Goal: Browse casually

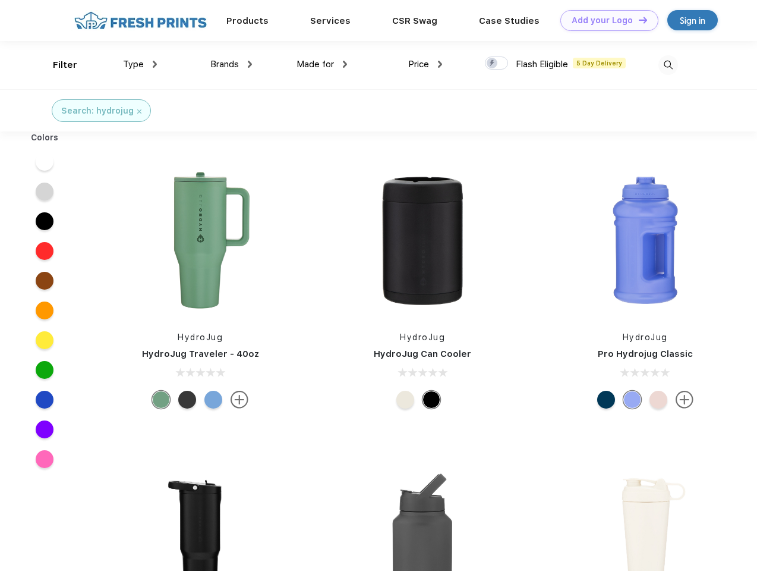
click at [605, 20] on link "Add your Logo Design Tool" at bounding box center [609, 20] width 98 height 21
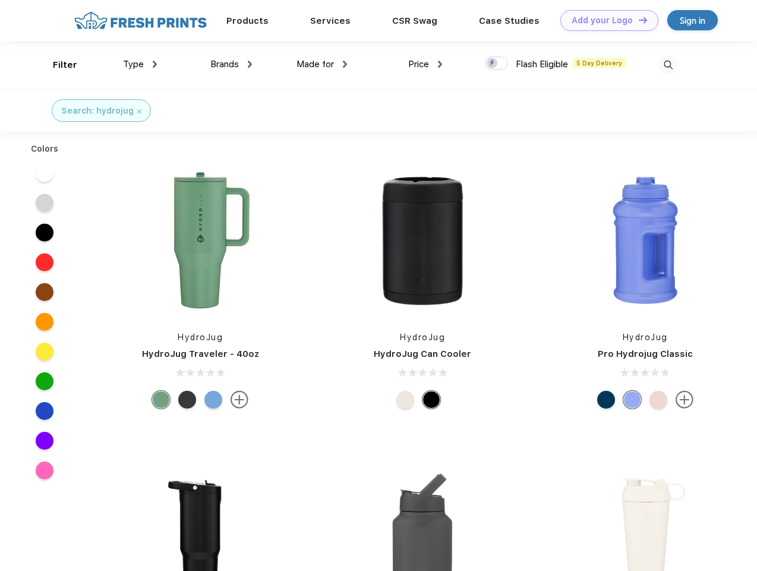
click at [0, 0] on div "Design Tool" at bounding box center [0, 0] width 0 height 0
click at [638, 20] on link "Add your Logo Design Tool" at bounding box center [609, 20] width 98 height 21
click at [57, 65] on div "Filter" at bounding box center [65, 65] width 24 height 14
click at [140, 64] on span "Type" at bounding box center [133, 64] width 21 height 11
click at [231, 64] on span "Brands" at bounding box center [224, 64] width 29 height 11
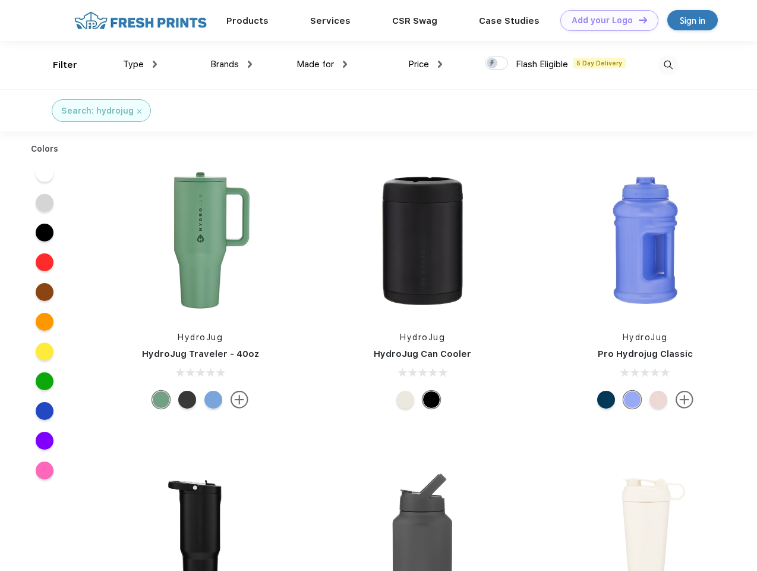
click at [322, 64] on span "Made for" at bounding box center [315, 64] width 37 height 11
click at [426, 64] on span "Price" at bounding box center [418, 64] width 21 height 11
click at [497, 64] on div at bounding box center [496, 62] width 23 height 13
click at [493, 64] on input "checkbox" at bounding box center [489, 60] width 8 height 8
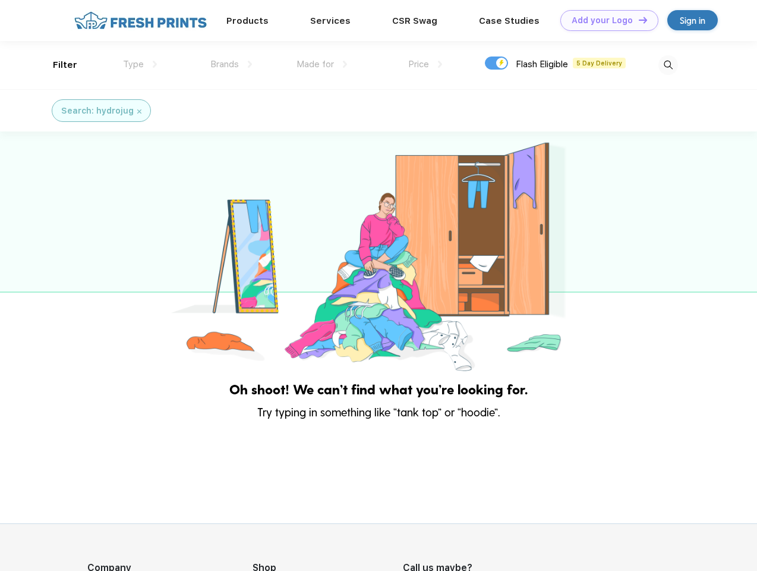
click at [668, 65] on img at bounding box center [669, 65] width 20 height 20
